Goal: Task Accomplishment & Management: Use online tool/utility

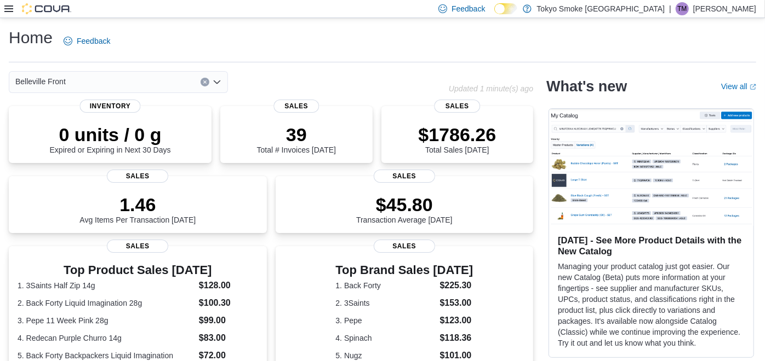
click at [8, 13] on div at bounding box center [37, 8] width 67 height 11
click at [8, 12] on icon at bounding box center [8, 8] width 9 height 7
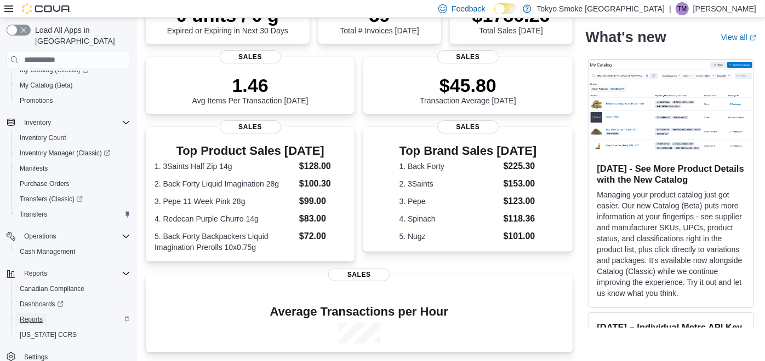
scroll to position [117, 0]
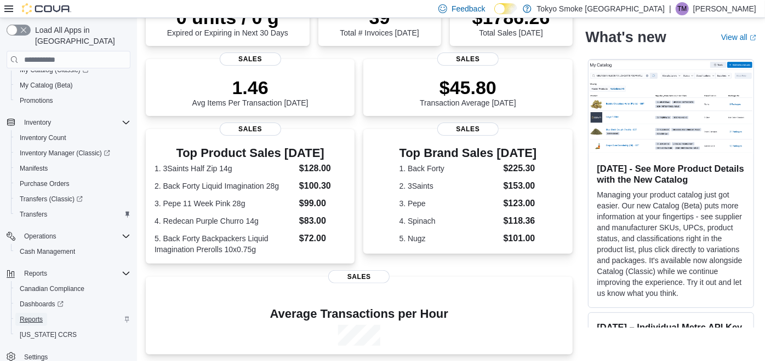
click at [41, 315] on span "Reports" at bounding box center [31, 319] width 23 height 9
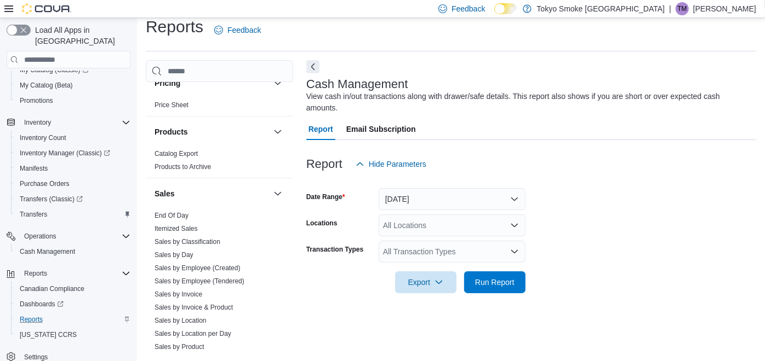
scroll to position [730, 0]
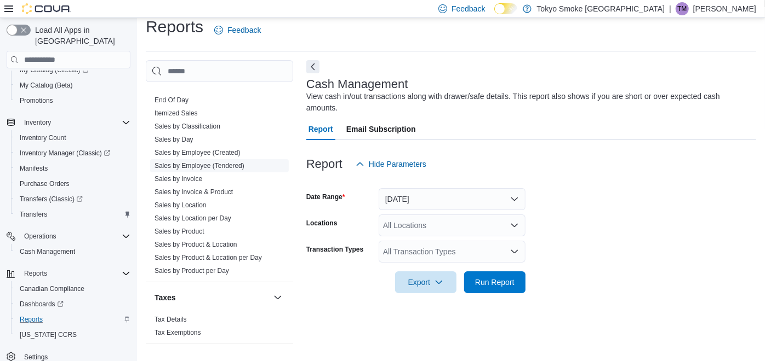
click at [235, 162] on link "Sales by Employee (Tendered)" at bounding box center [199, 166] width 90 height 8
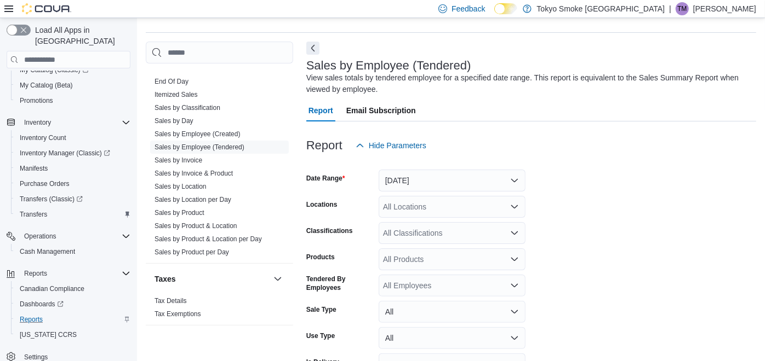
scroll to position [36, 0]
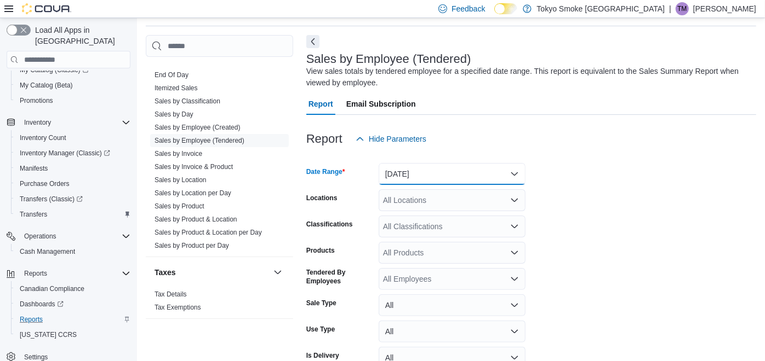
click at [518, 171] on button "Yesterday" at bounding box center [451, 174] width 147 height 22
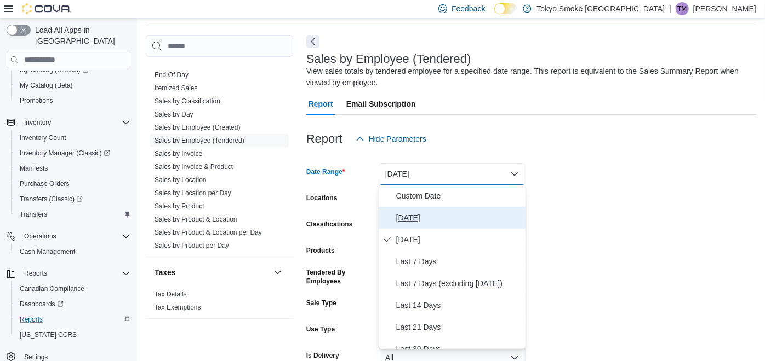
click at [416, 220] on span "Today" at bounding box center [458, 217] width 125 height 13
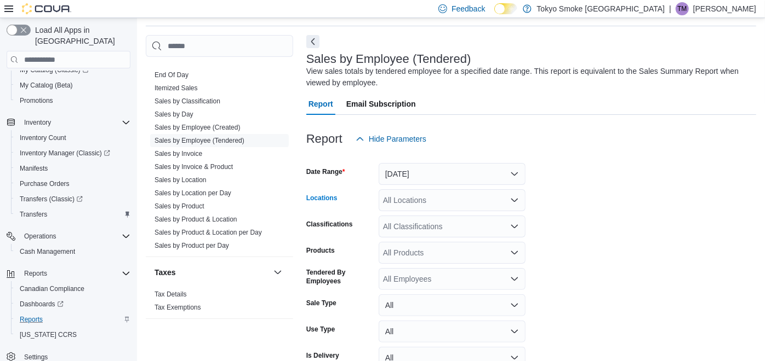
click at [516, 200] on icon "Open list of options" at bounding box center [514, 200] width 9 height 9
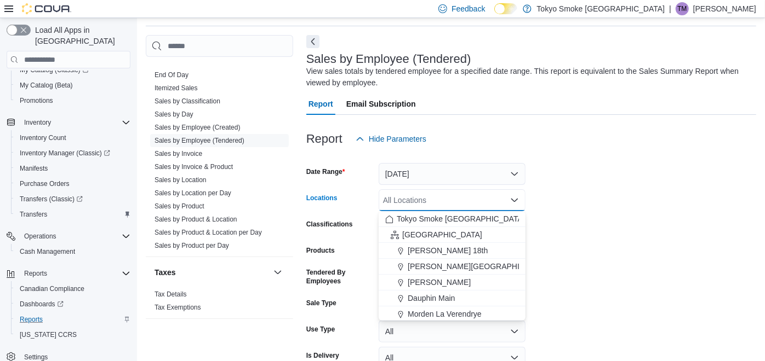
click at [604, 188] on form "Date Range Today Locations All Locations Combo box. Selected. Combo box input. …" at bounding box center [531, 275] width 450 height 250
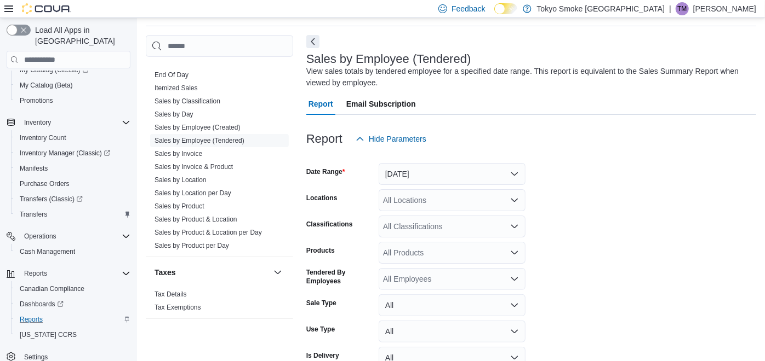
click at [513, 204] on div "All Locations" at bounding box center [451, 200] width 147 height 22
type input "****"
click at [454, 220] on span "Belleville Front" at bounding box center [432, 219] width 50 height 11
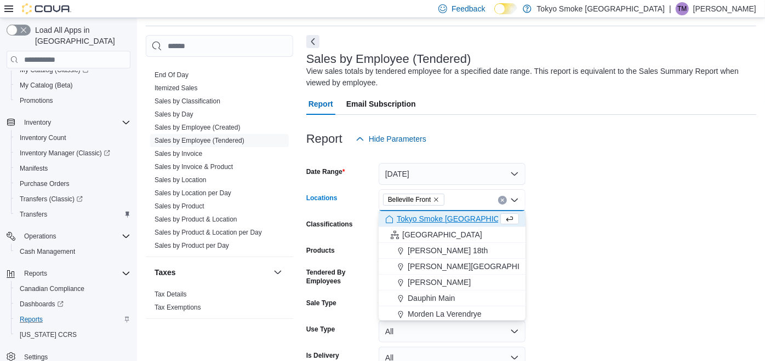
click at [577, 194] on form "Date Range Today Locations Belleville Front Combo box. Selected. Belleville Fro…" at bounding box center [531, 275] width 450 height 250
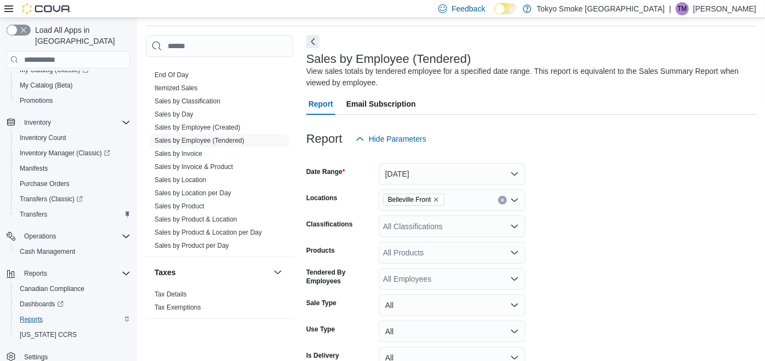
scroll to position [96, 0]
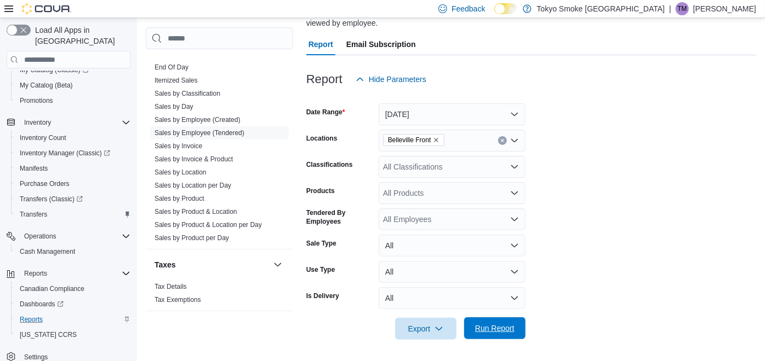
click at [478, 327] on span "Run Report" at bounding box center [494, 328] width 39 height 11
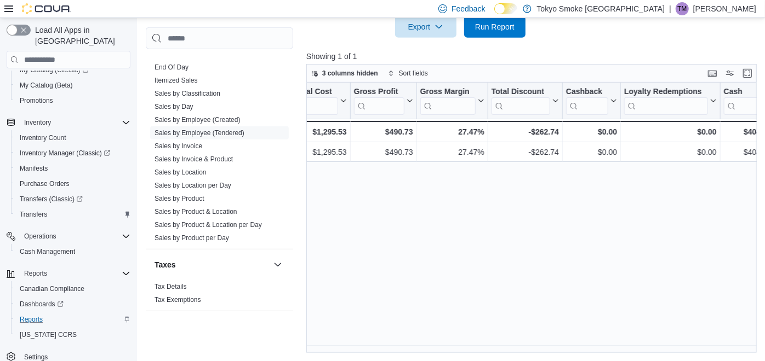
scroll to position [0, 234]
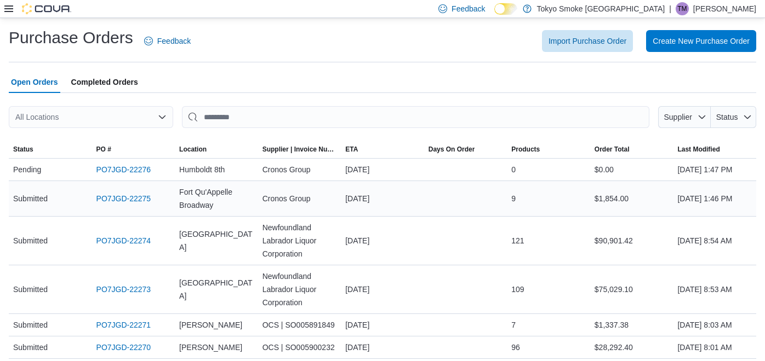
scroll to position [34, 0]
